Goal: Find specific page/section: Find specific page/section

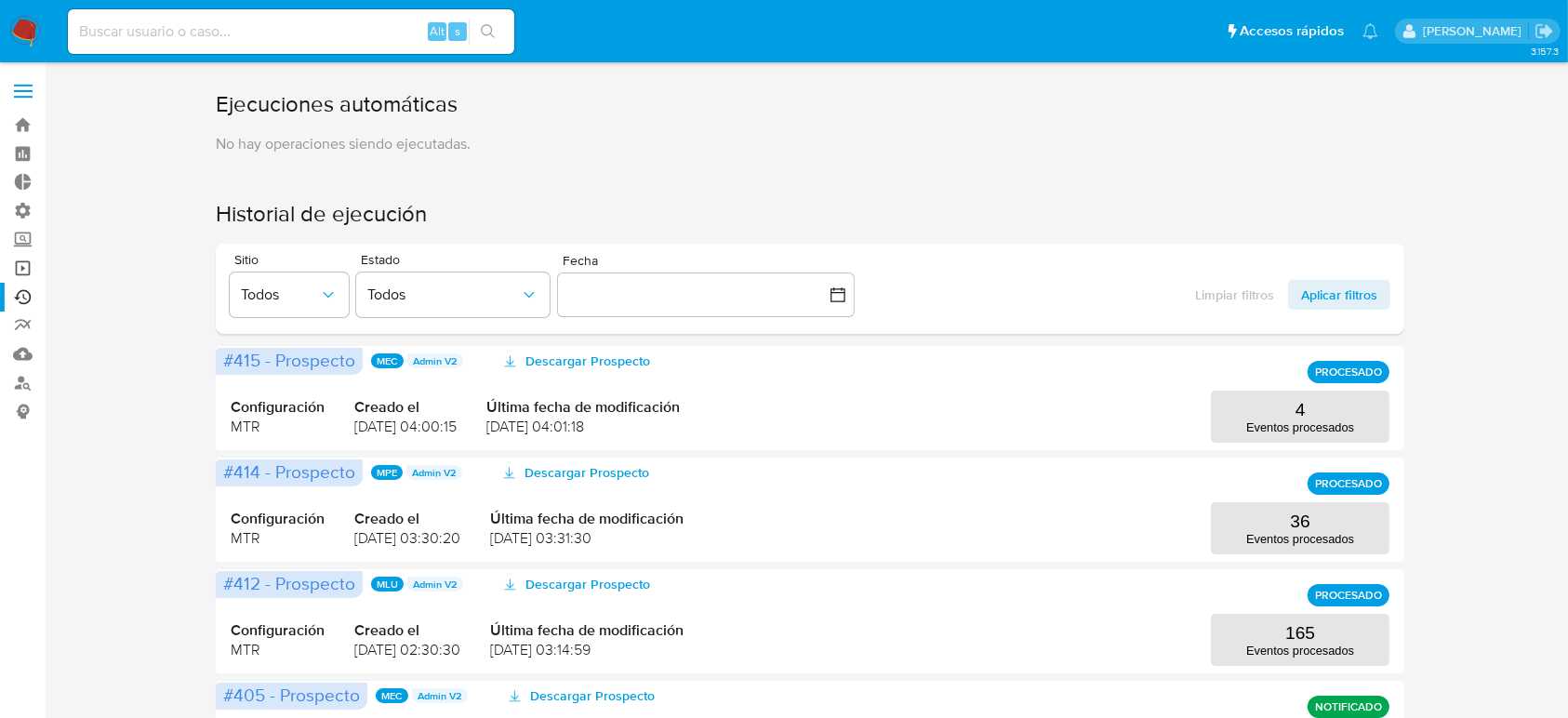
click at [12, 264] on link "Operaciones masivas" at bounding box center [111, 268] width 221 height 28
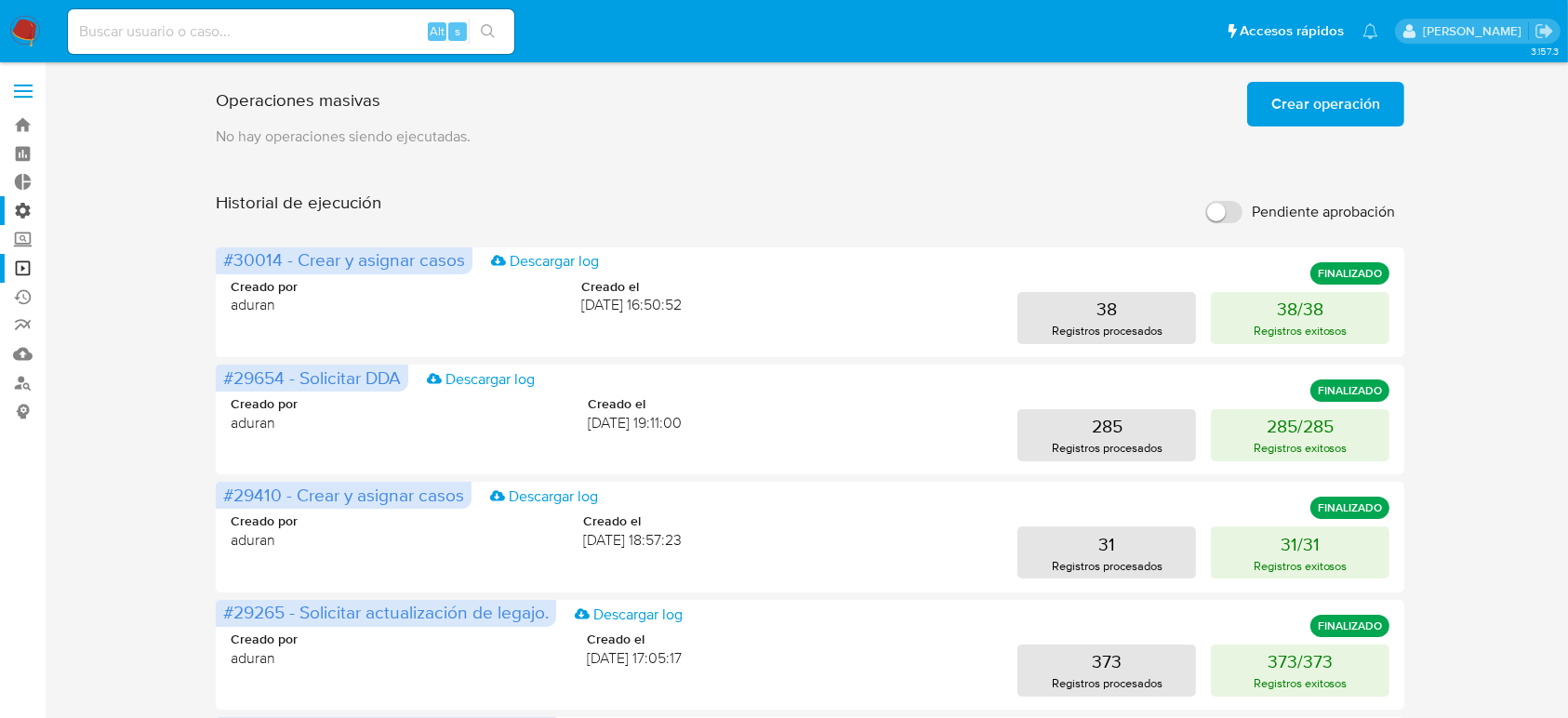
click at [18, 211] on label "Administración" at bounding box center [111, 210] width 221 height 28
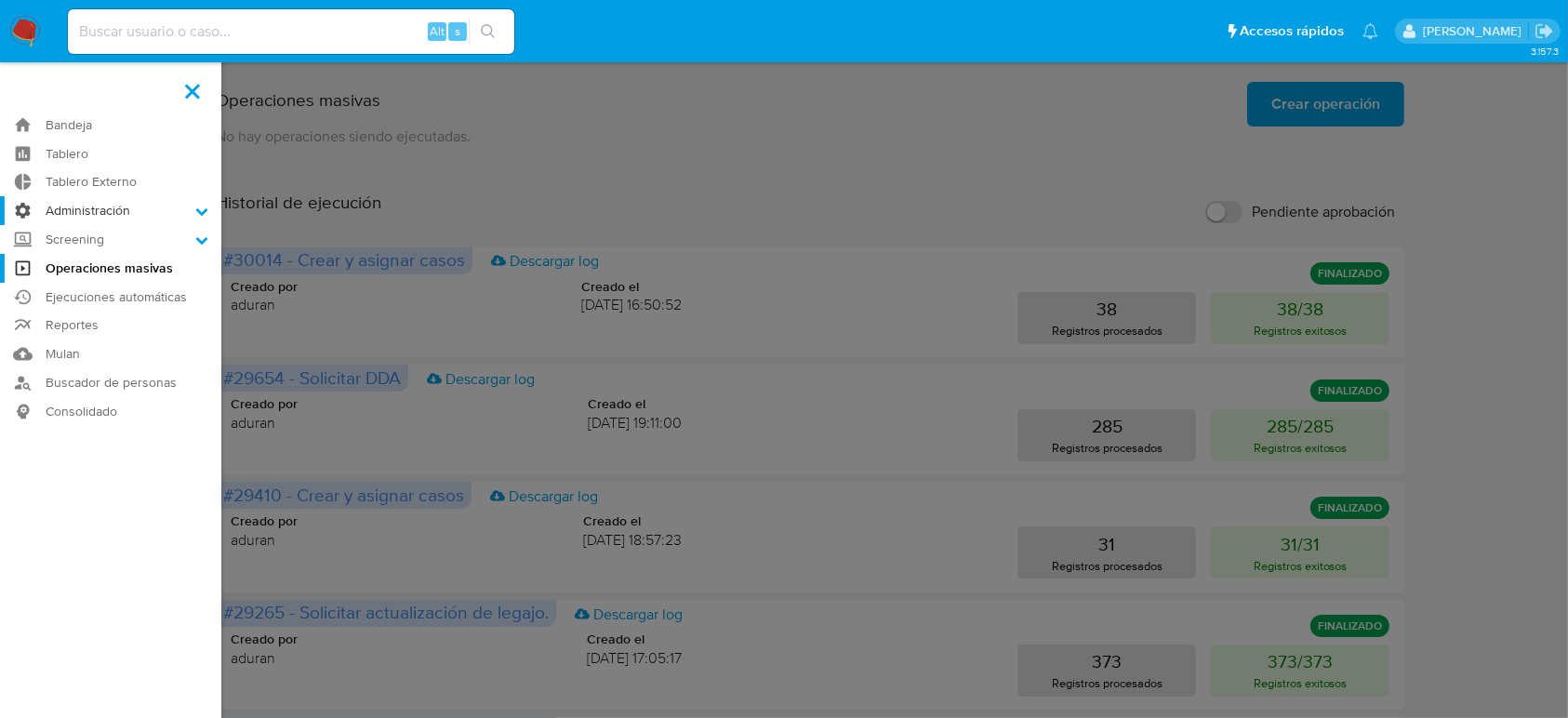
click at [0, 0] on input "Administración" at bounding box center [0, 0] width 0 height 0
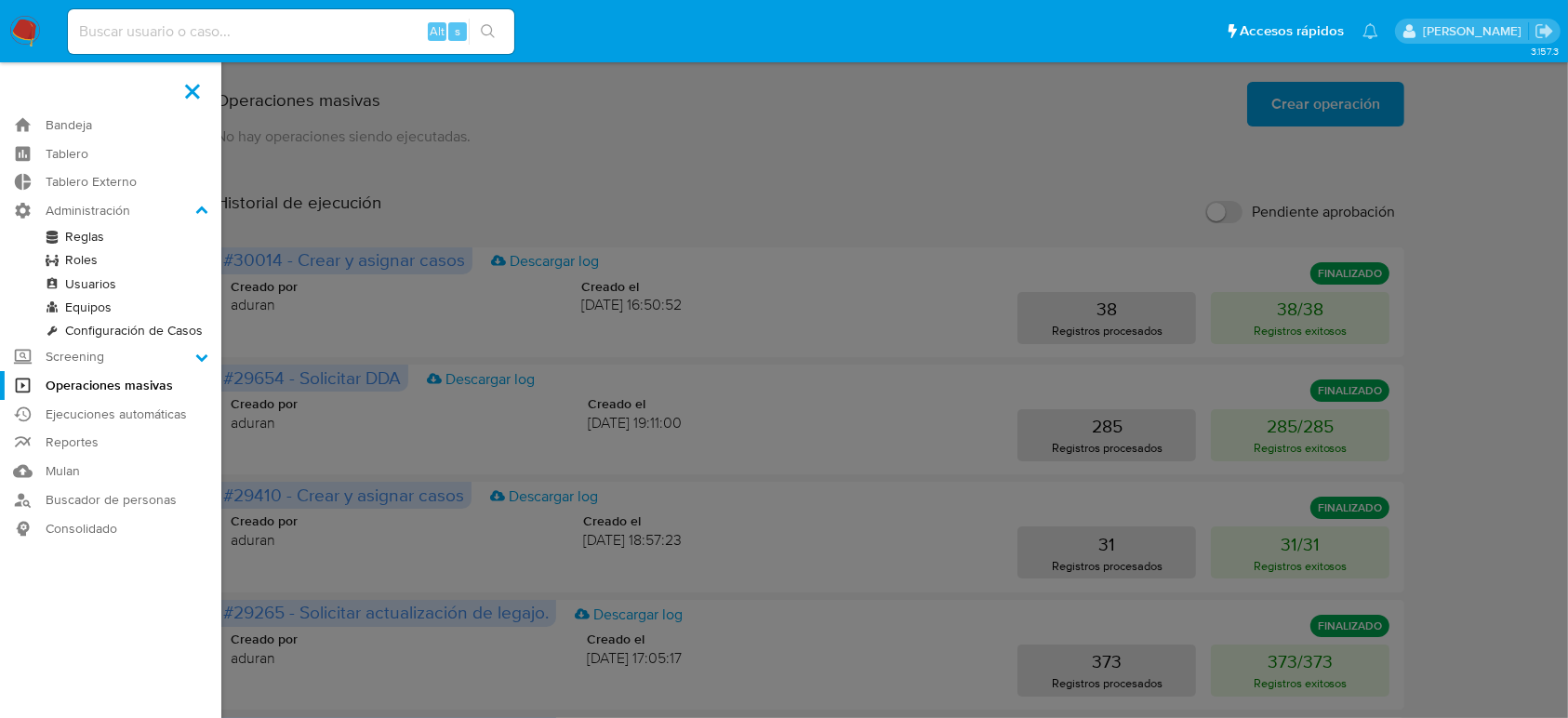
click at [107, 323] on link "Configuración de Casos" at bounding box center [111, 330] width 221 height 24
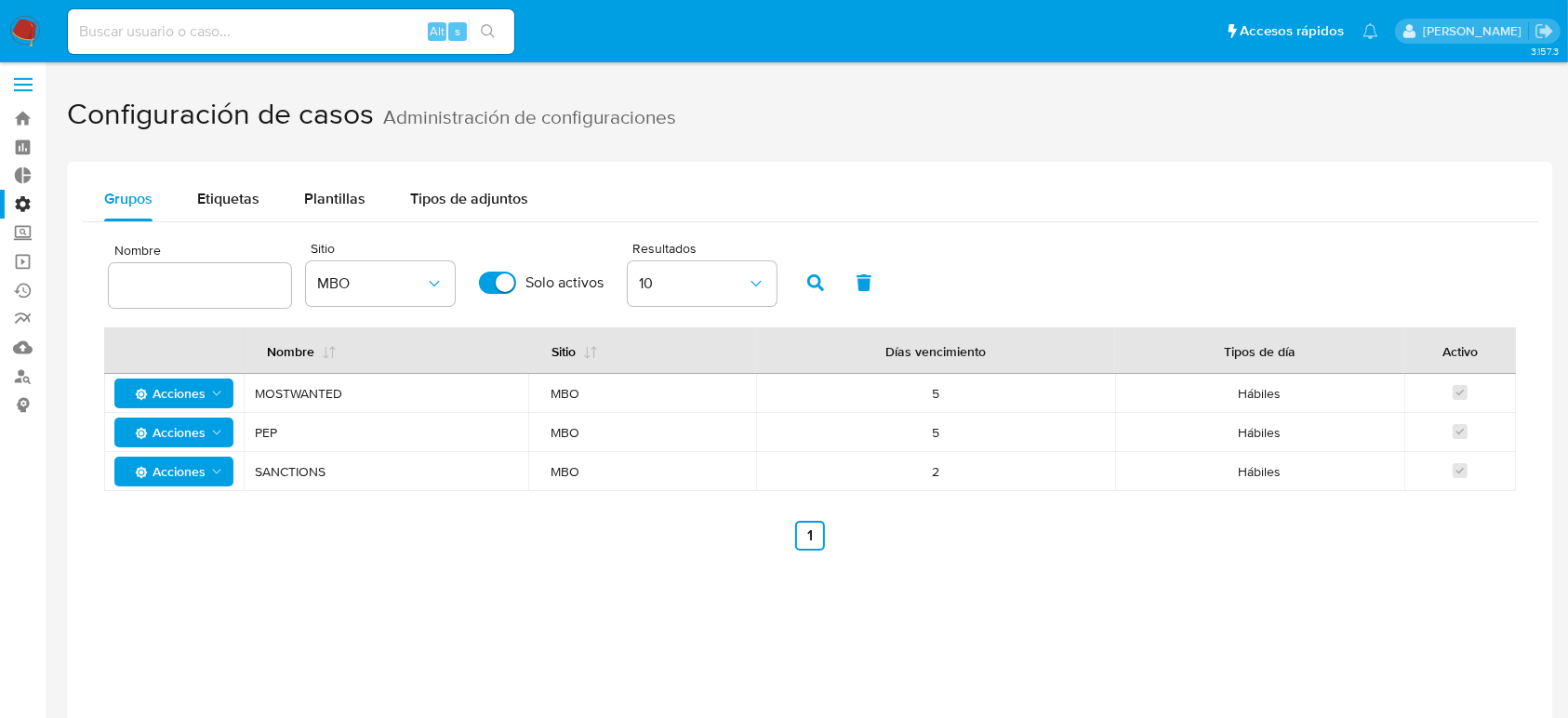
scroll to position [96, 0]
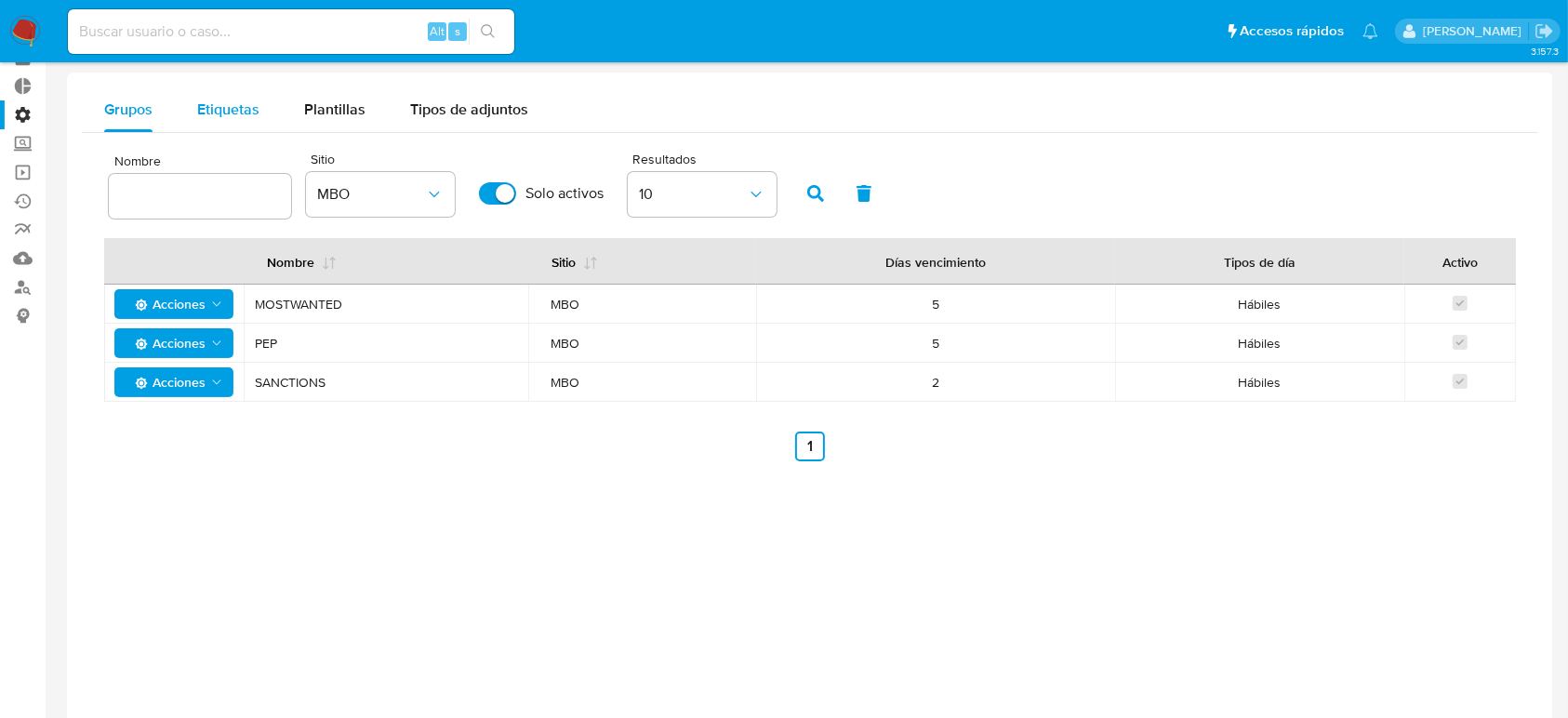
click at [236, 112] on span "Etiquetas" at bounding box center [228, 109] width 62 height 22
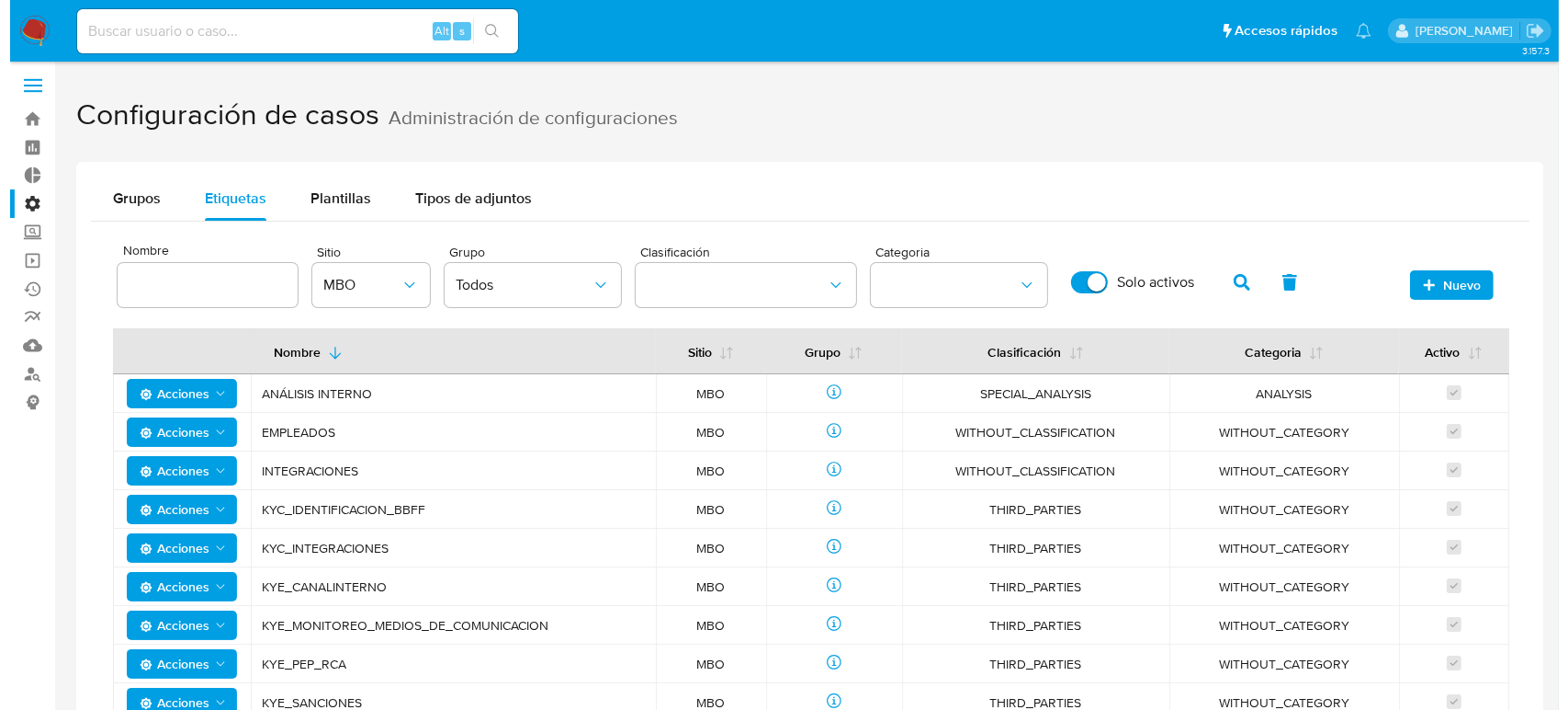
scroll to position [1, 0]
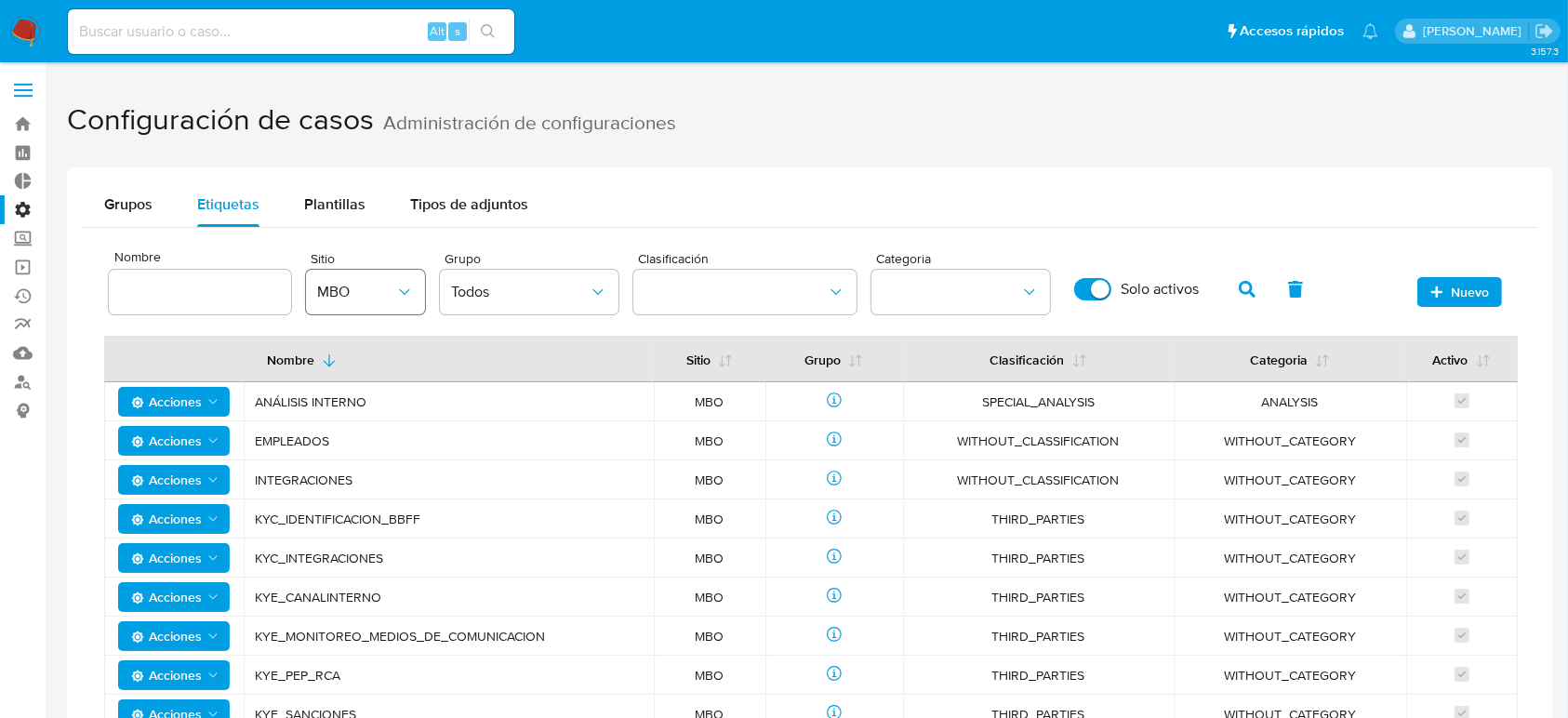
click at [420, 300] on button "MBO" at bounding box center [365, 291] width 119 height 44
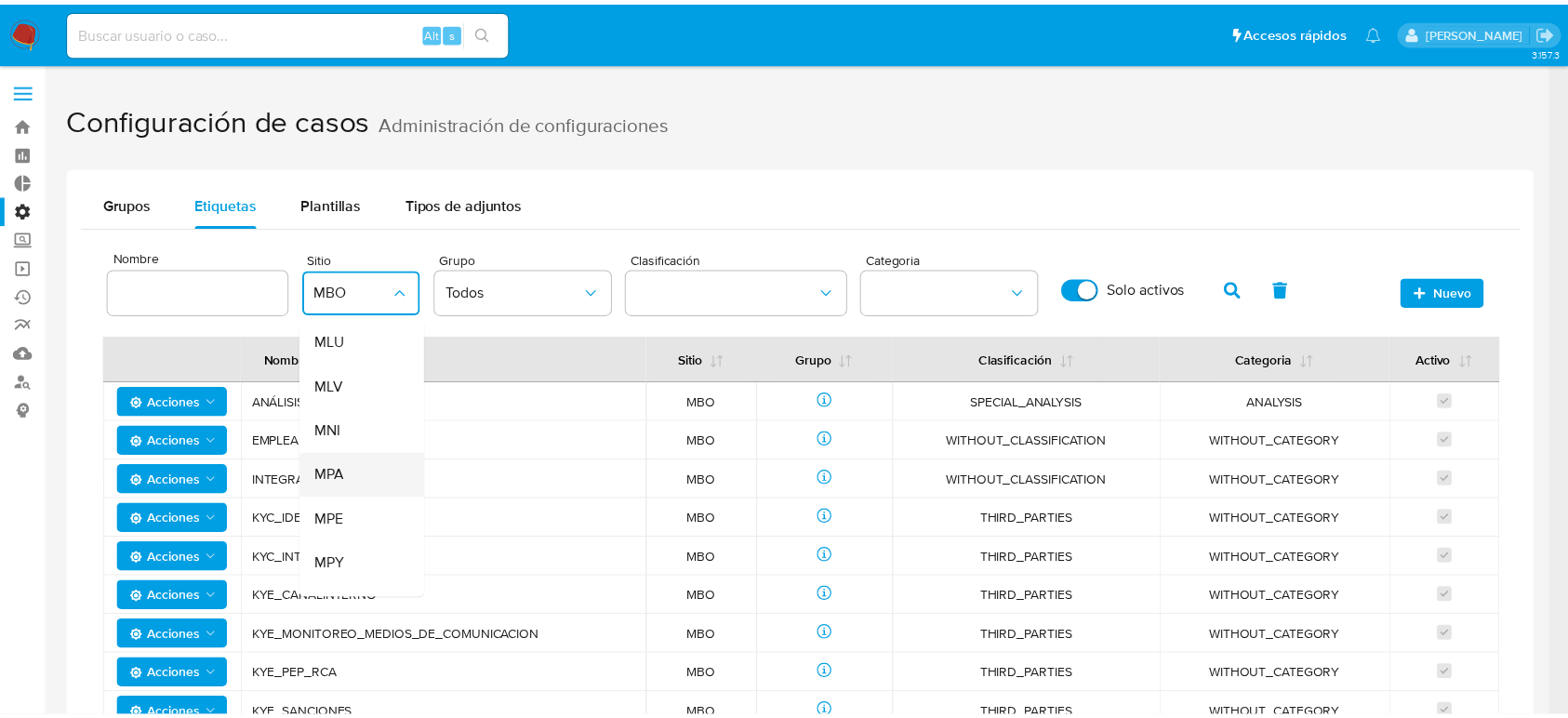
scroll to position [261, 0]
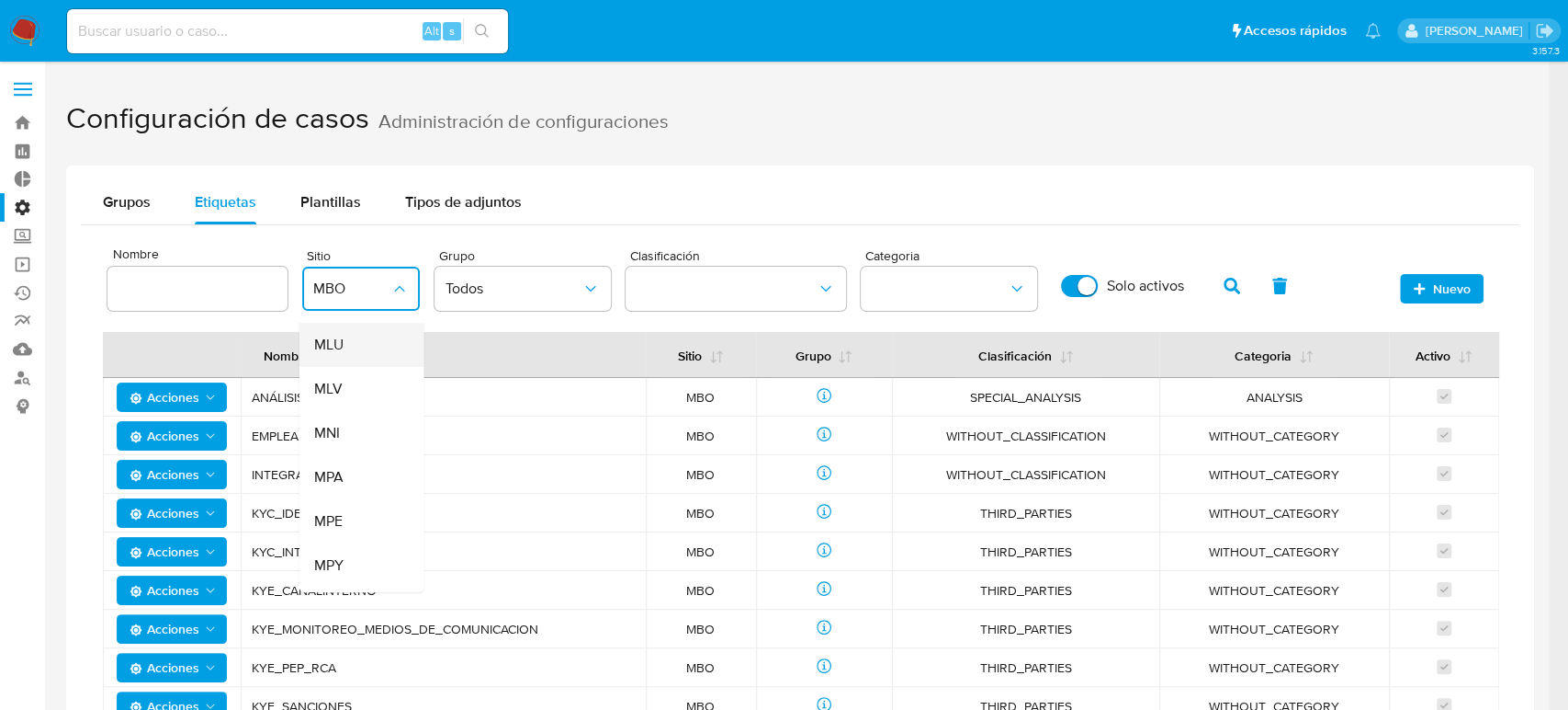
click at [346, 349] on div "MLU" at bounding box center [355, 344] width 84 height 44
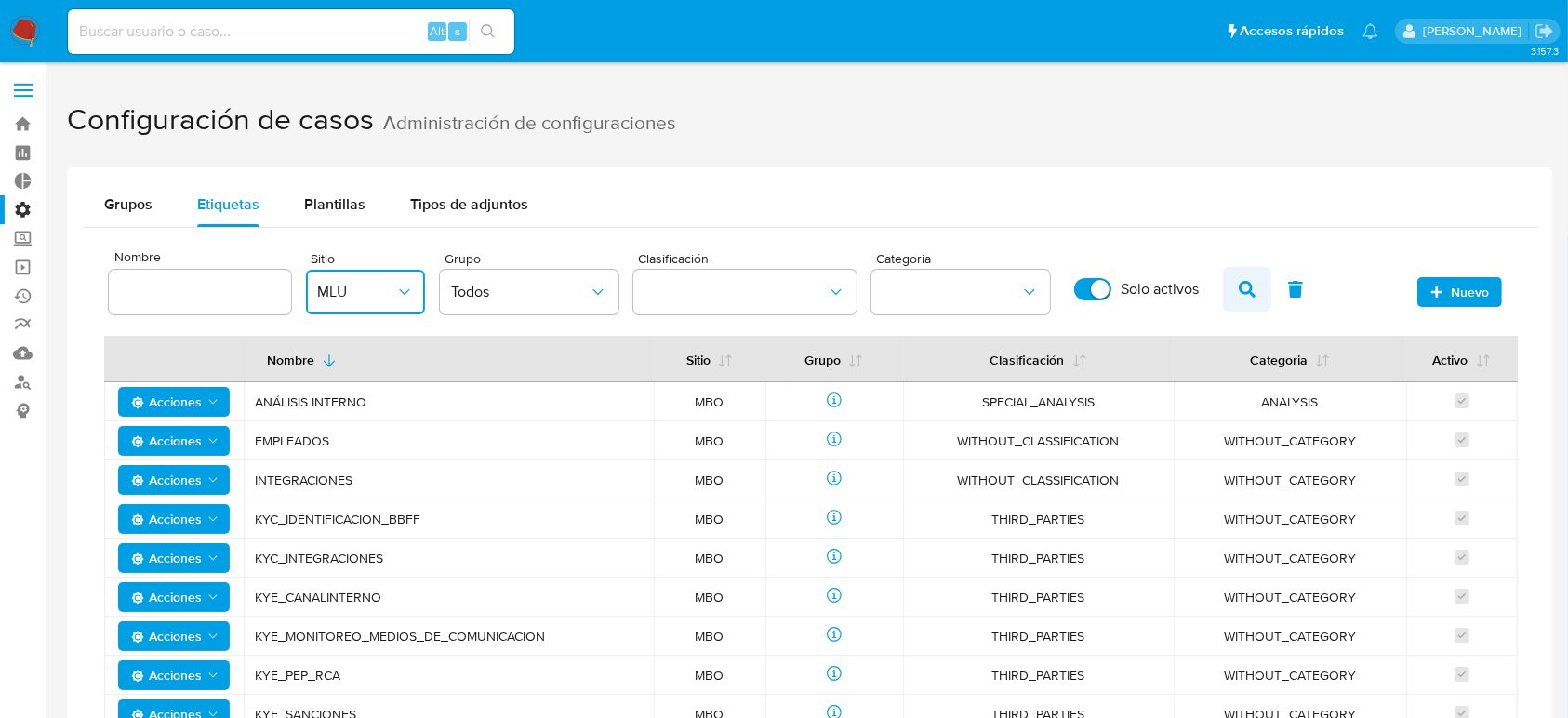
click at [1248, 284] on icon "button" at bounding box center [1247, 289] width 17 height 17
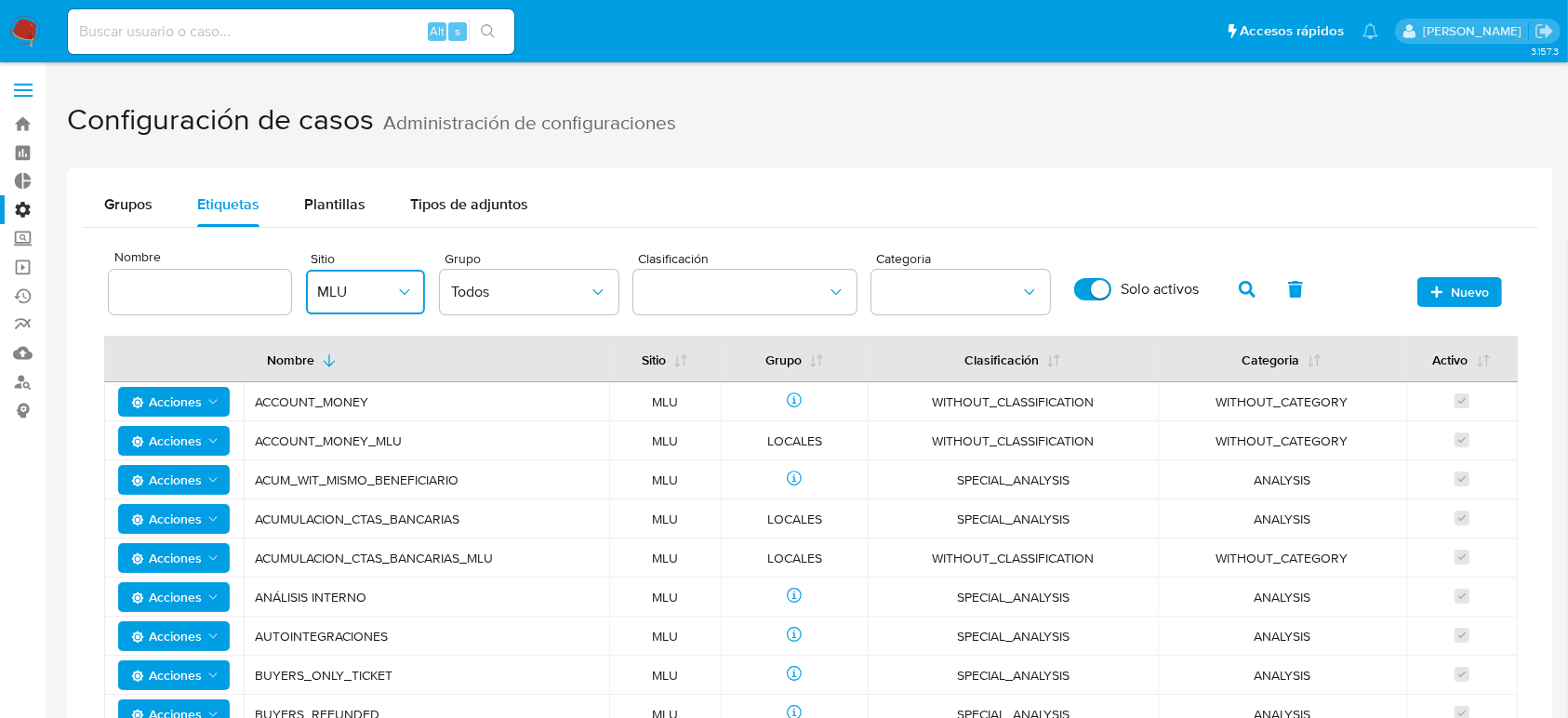
scroll to position [179, 0]
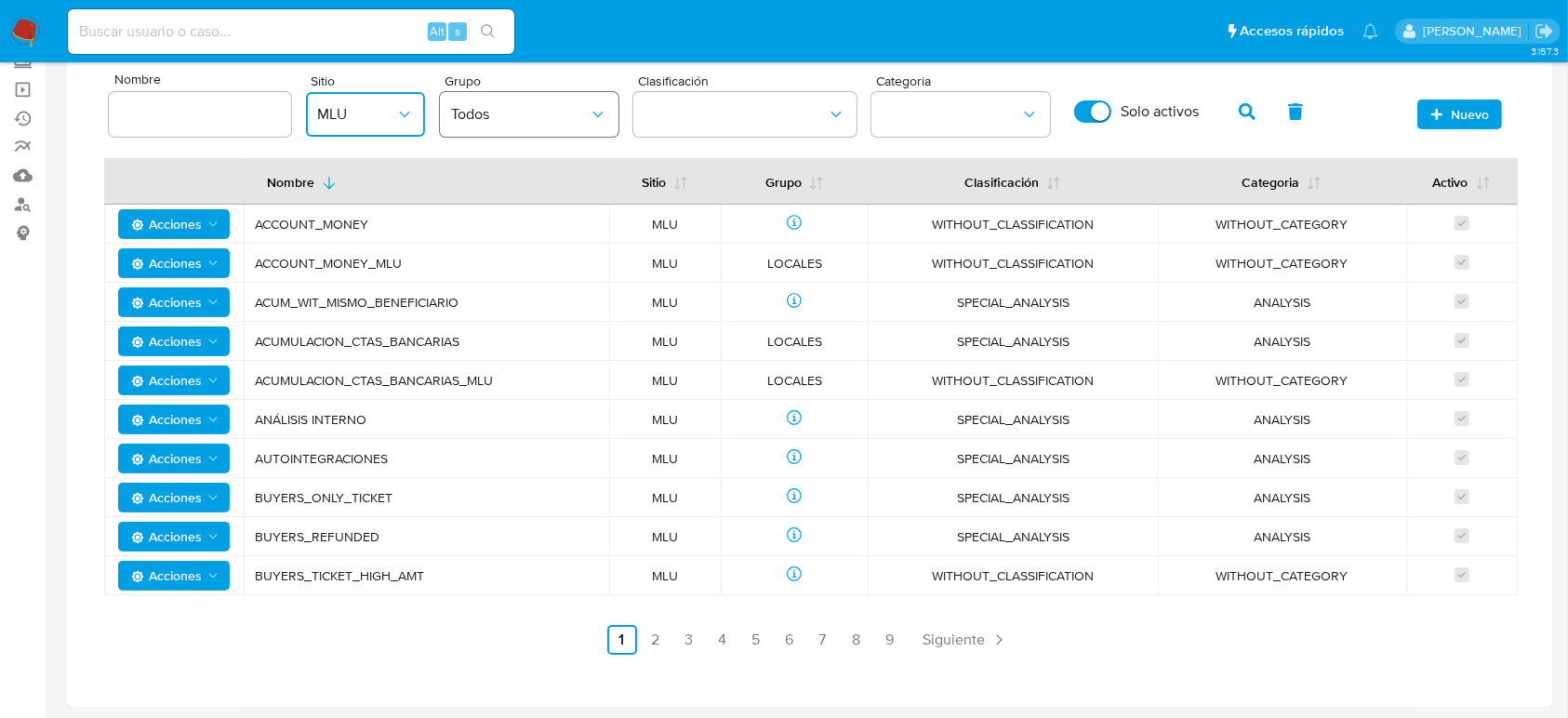
click at [561, 129] on button "Todos" at bounding box center [529, 114] width 179 height 44
click at [84, 150] on div "Nombre Sitio MLU Grupo Todos Clasificación Categoria Solo activos Nuevo Nombre …" at bounding box center [809, 359] width 1456 height 619
